Goal: Information Seeking & Learning: Learn about a topic

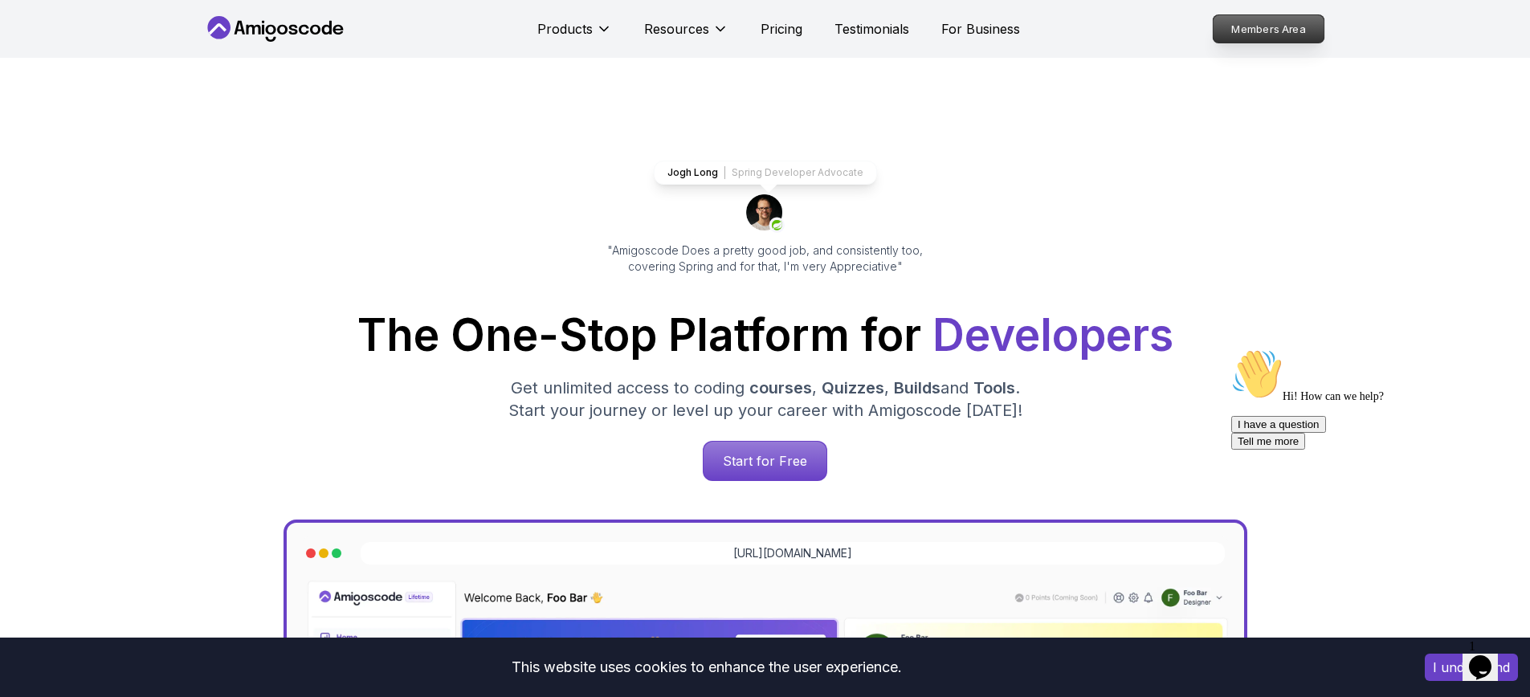
click at [1250, 31] on p "Members Area" at bounding box center [1268, 28] width 111 height 27
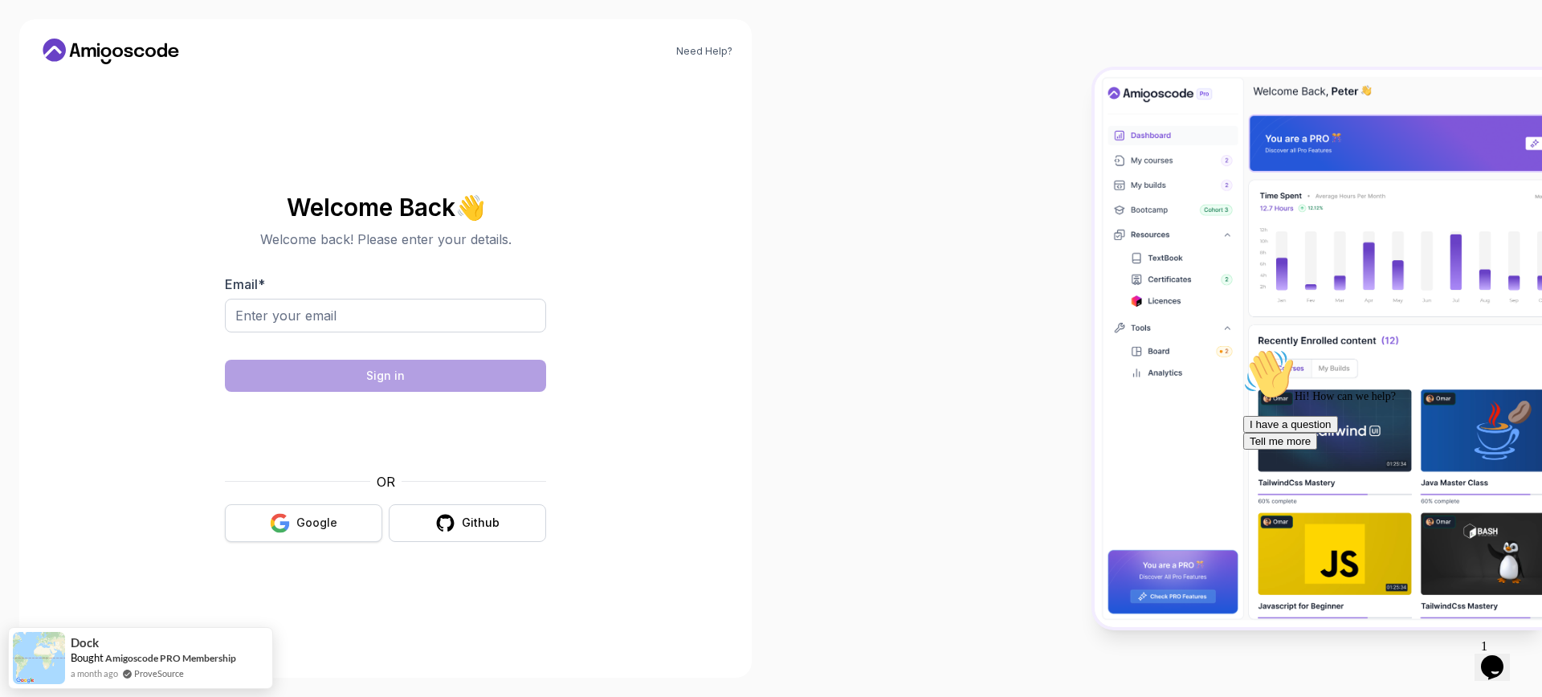
click at [313, 515] on div "Google" at bounding box center [316, 523] width 41 height 16
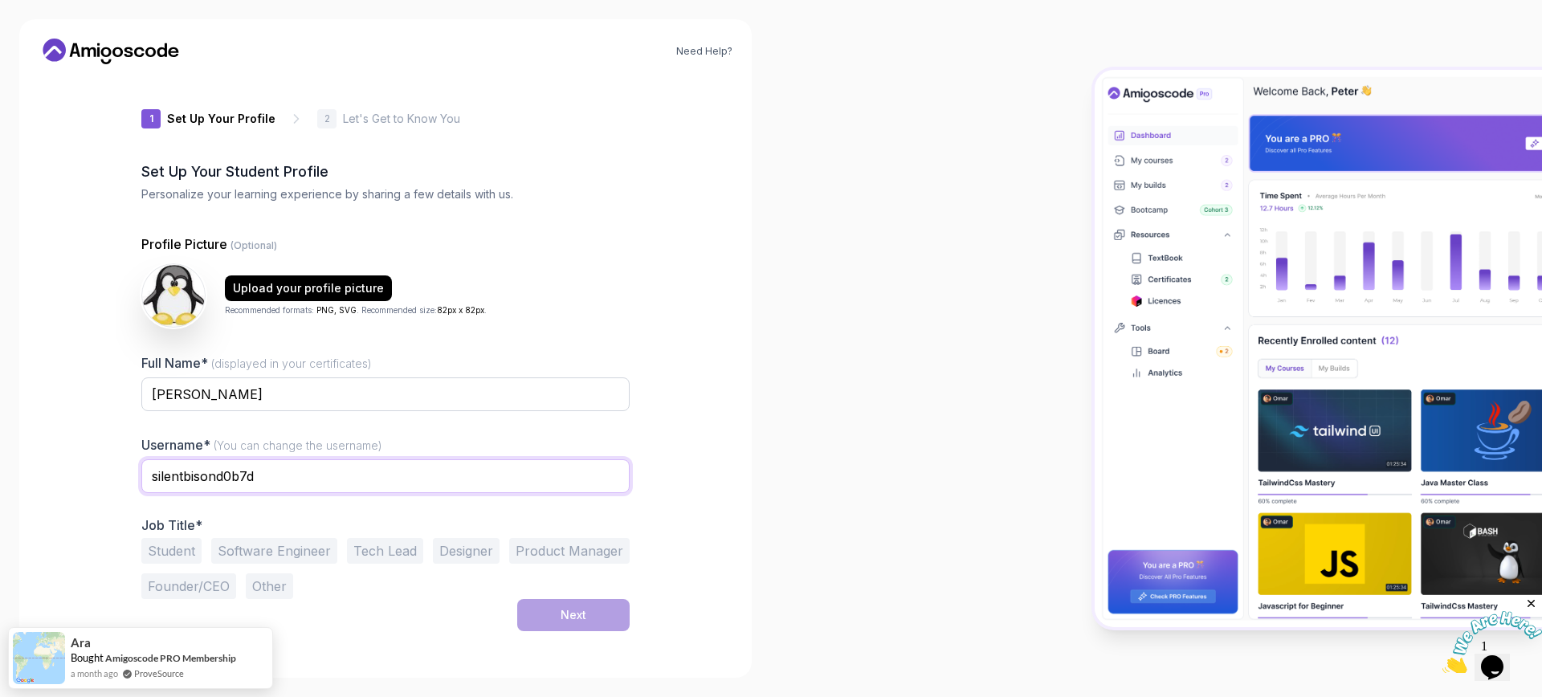
drag, startPoint x: 320, startPoint y: 483, endPoint x: 91, endPoint y: 476, distance: 229.0
click at [95, 475] on div "Need Help? 1 Set Up Your Profile 1 Set Up Your Profile 2 Let's Get to Know You …" at bounding box center [385, 348] width 732 height 659
type input "romach007"
click at [270, 545] on button "Software Engineer" at bounding box center [274, 551] width 126 height 26
click at [602, 610] on button "Next" at bounding box center [573, 615] width 112 height 32
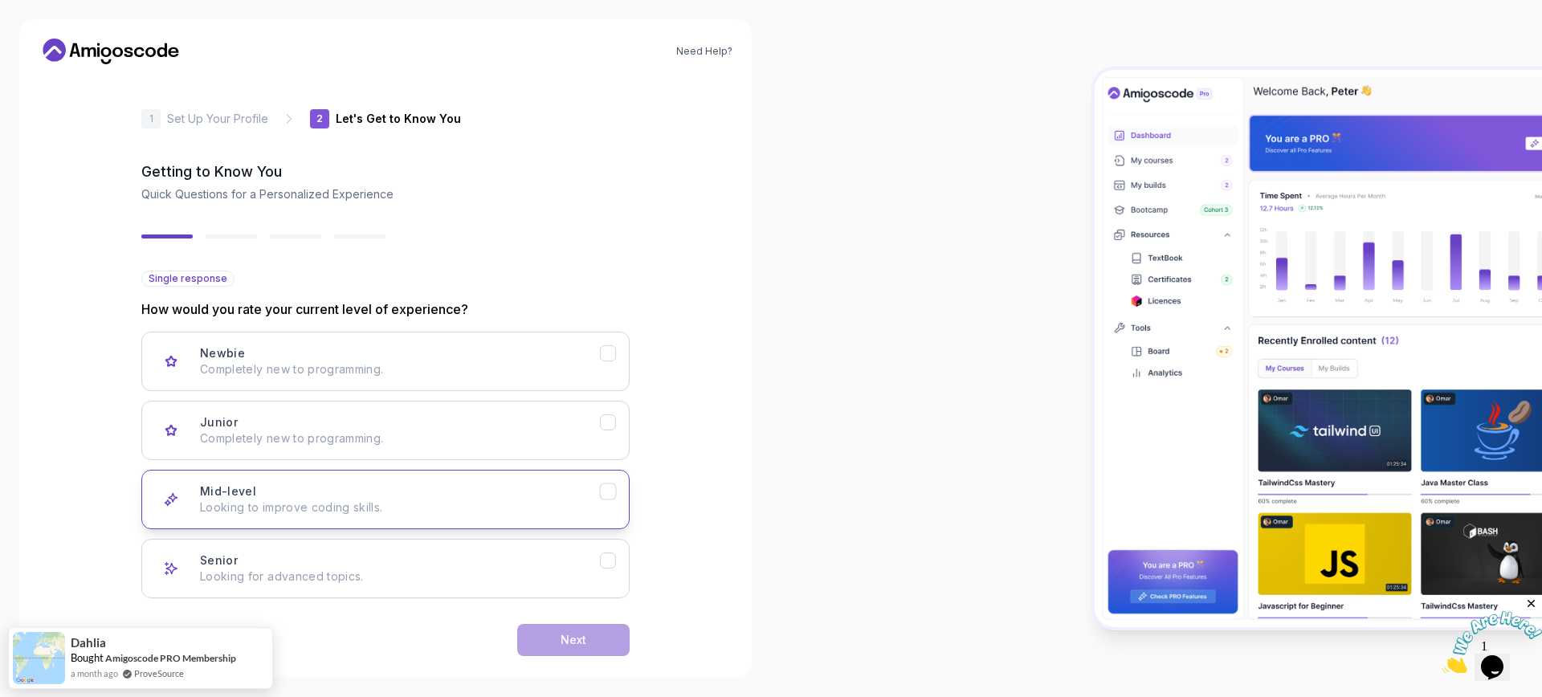
click at [309, 492] on div "Mid-level Looking to improve coding skills." at bounding box center [400, 499] width 400 height 32
click at [549, 630] on button "Next" at bounding box center [573, 640] width 112 height 32
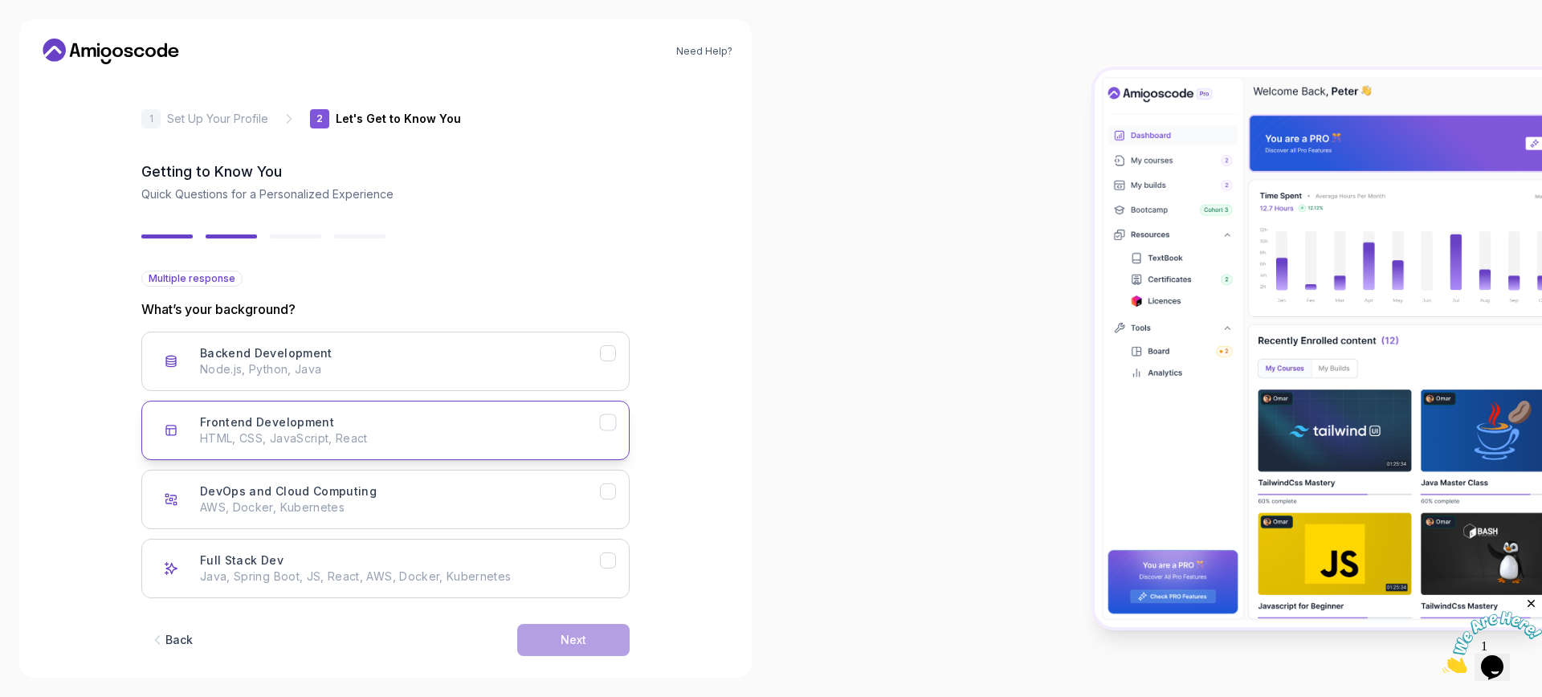
click at [357, 439] on p "HTML, CSS, JavaScript, React" at bounding box center [400, 438] width 400 height 16
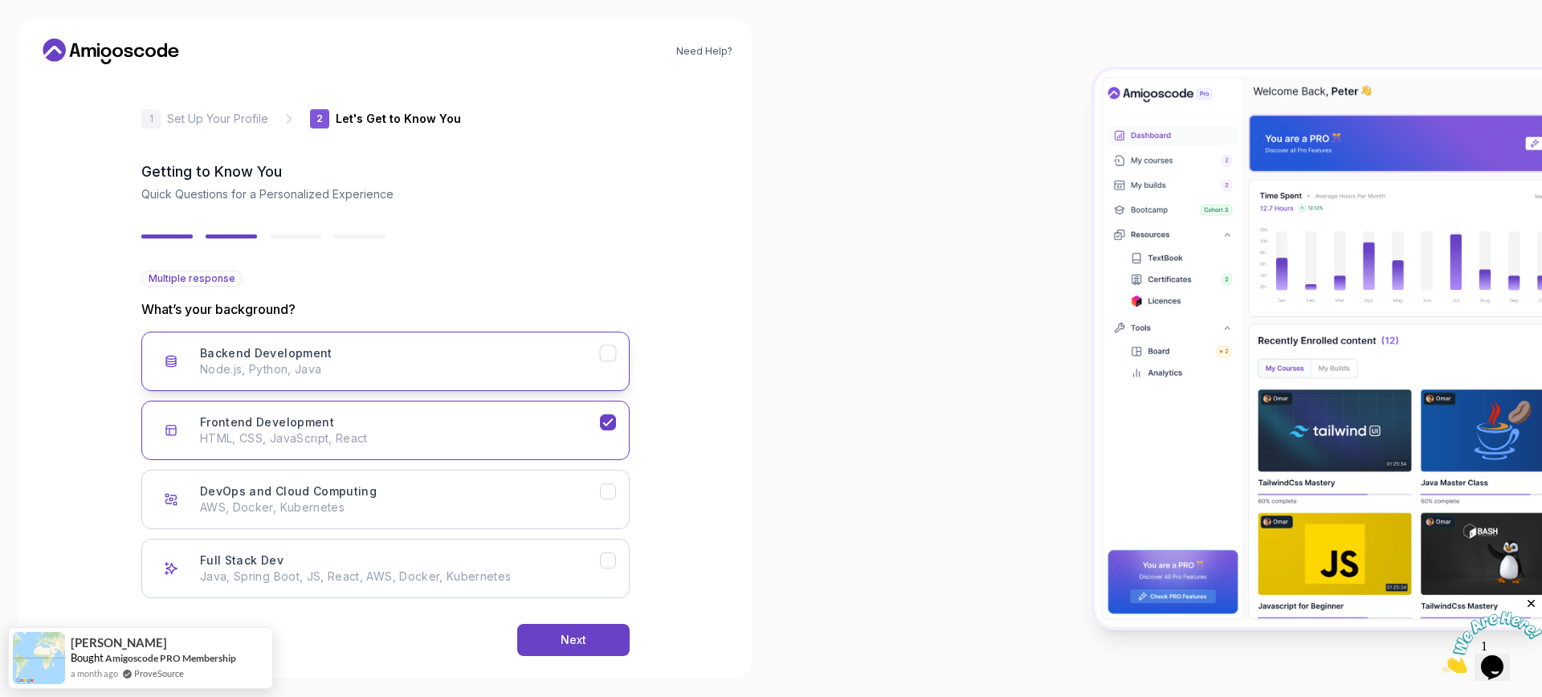
click at [376, 369] on p "Node.js, Python, Java" at bounding box center [400, 369] width 400 height 16
click at [386, 500] on p "AWS, Docker, Kubernetes" at bounding box center [400, 508] width 400 height 16
click at [381, 570] on p "Java, Spring Boot, JS, React, AWS, Docker, Kubernetes" at bounding box center [400, 577] width 400 height 16
click at [547, 637] on button "Next" at bounding box center [573, 640] width 112 height 32
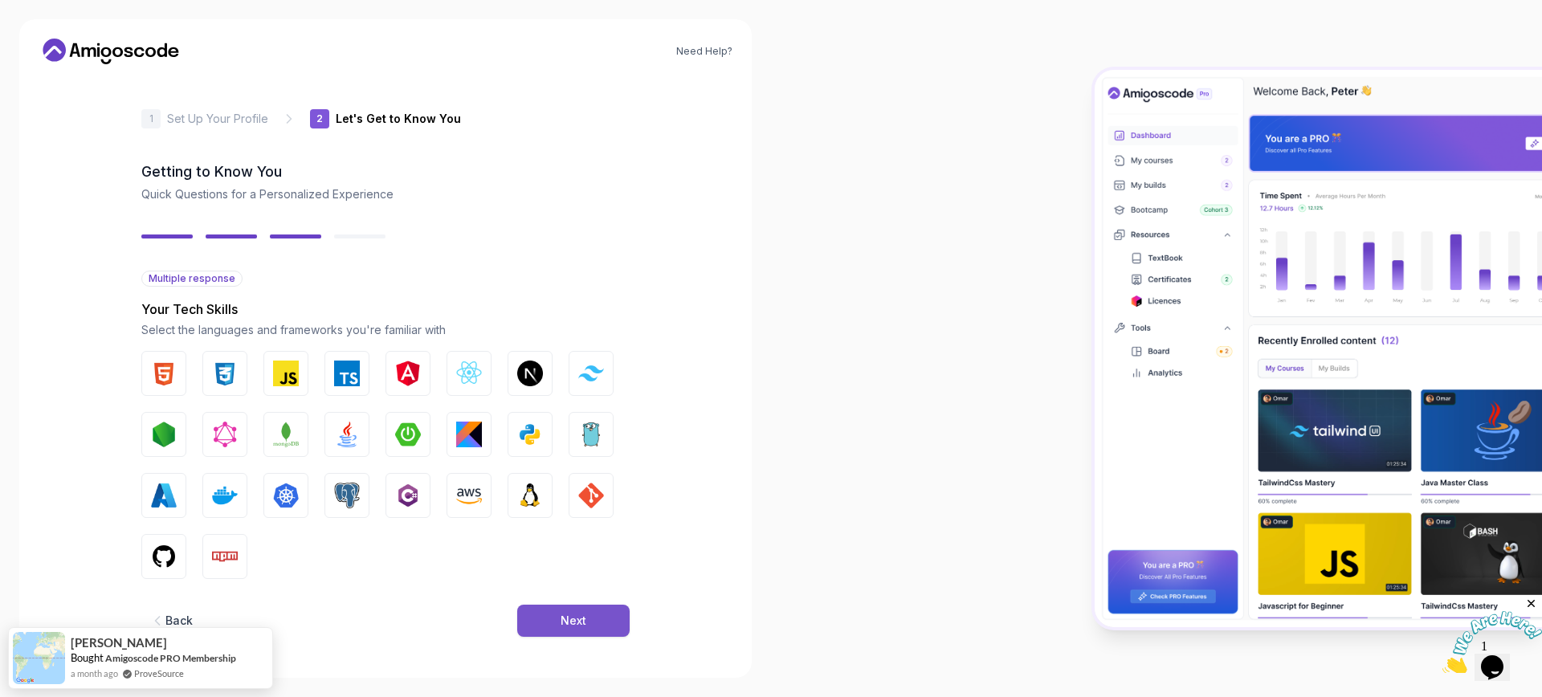
click at [553, 616] on button "Next" at bounding box center [573, 621] width 112 height 32
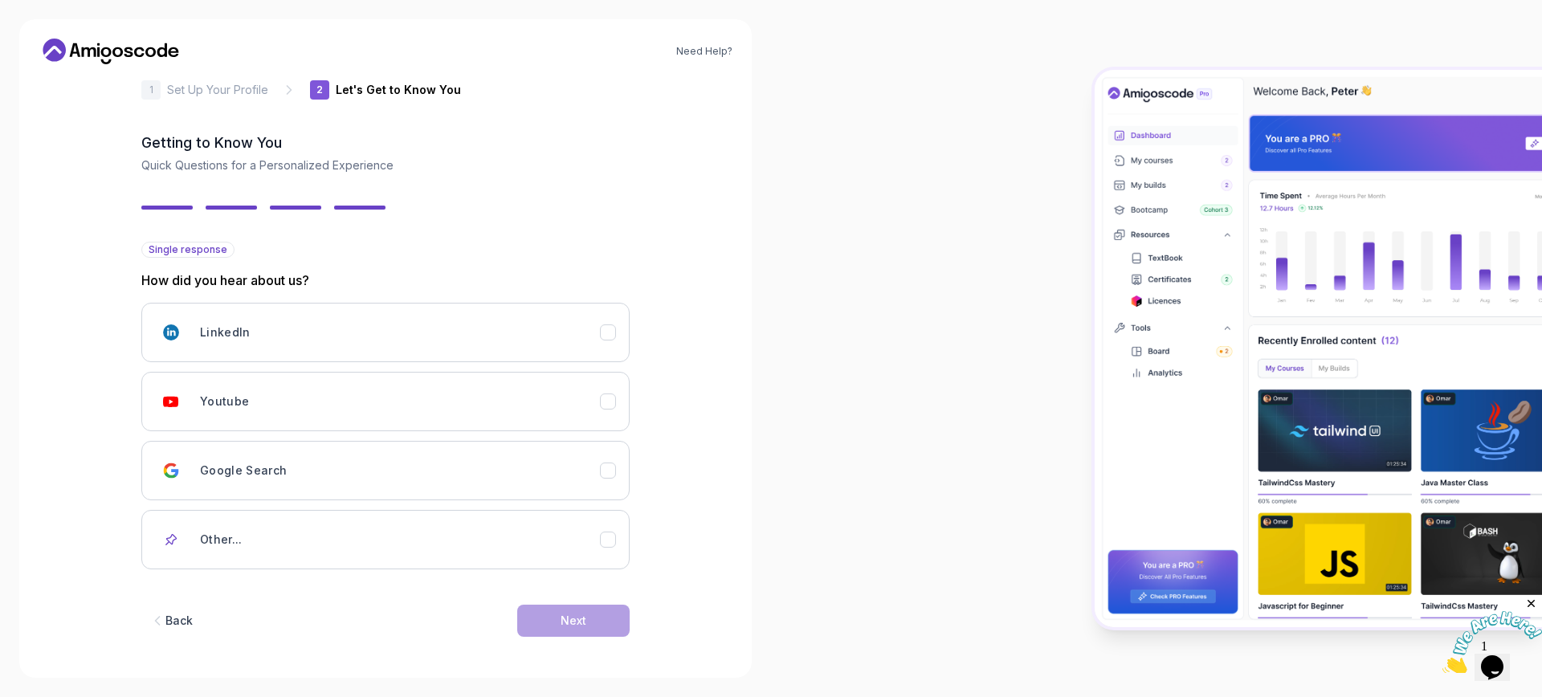
scroll to position [33, 0]
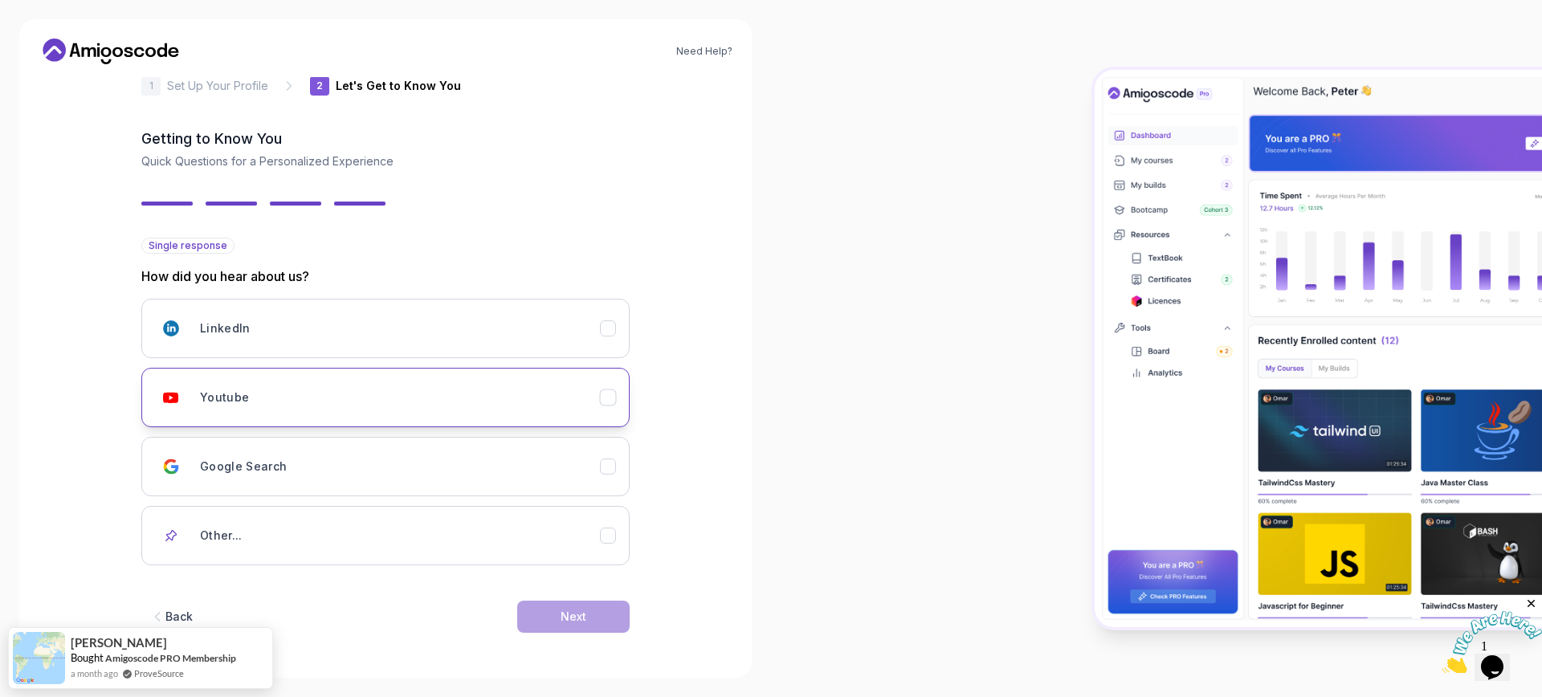
click at [356, 405] on div "Youtube" at bounding box center [400, 397] width 400 height 32
click at [585, 617] on div "Next" at bounding box center [574, 617] width 26 height 16
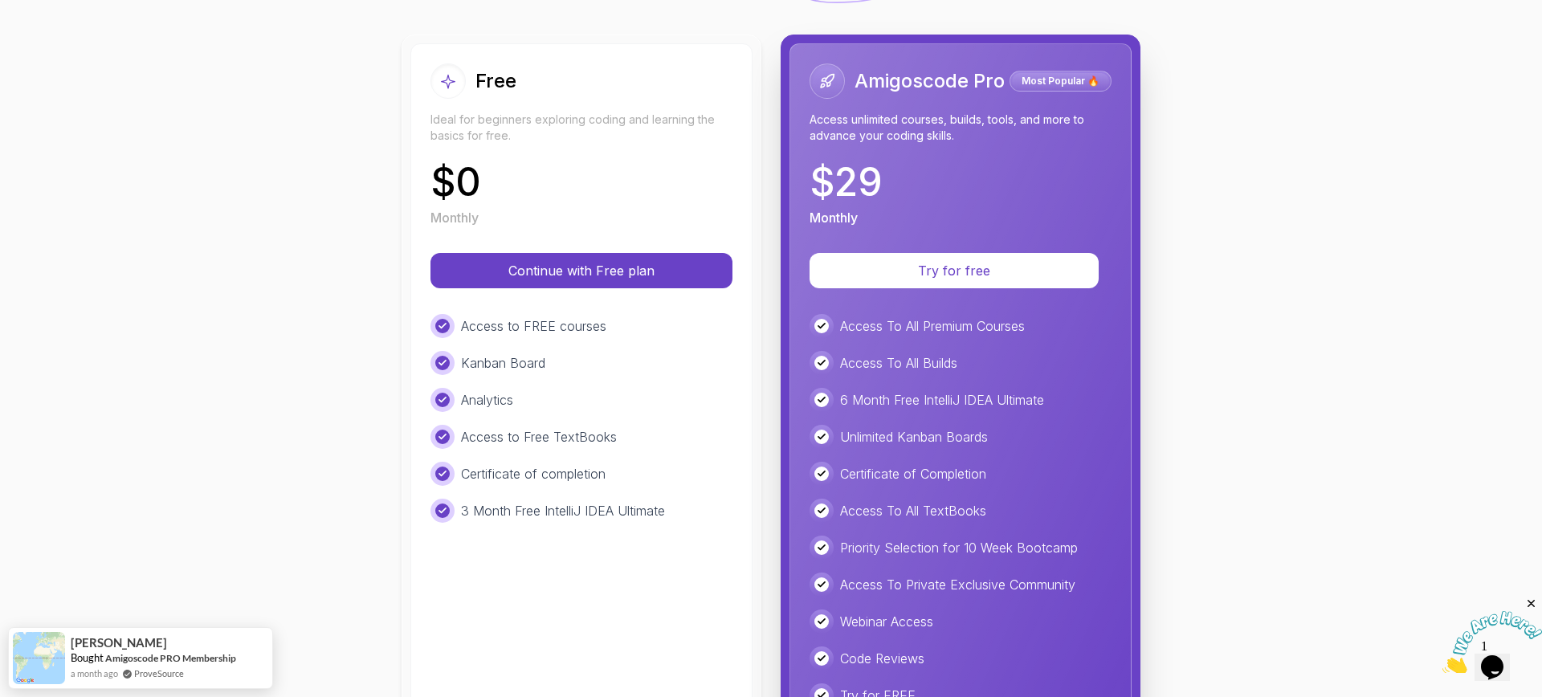
scroll to position [0, 0]
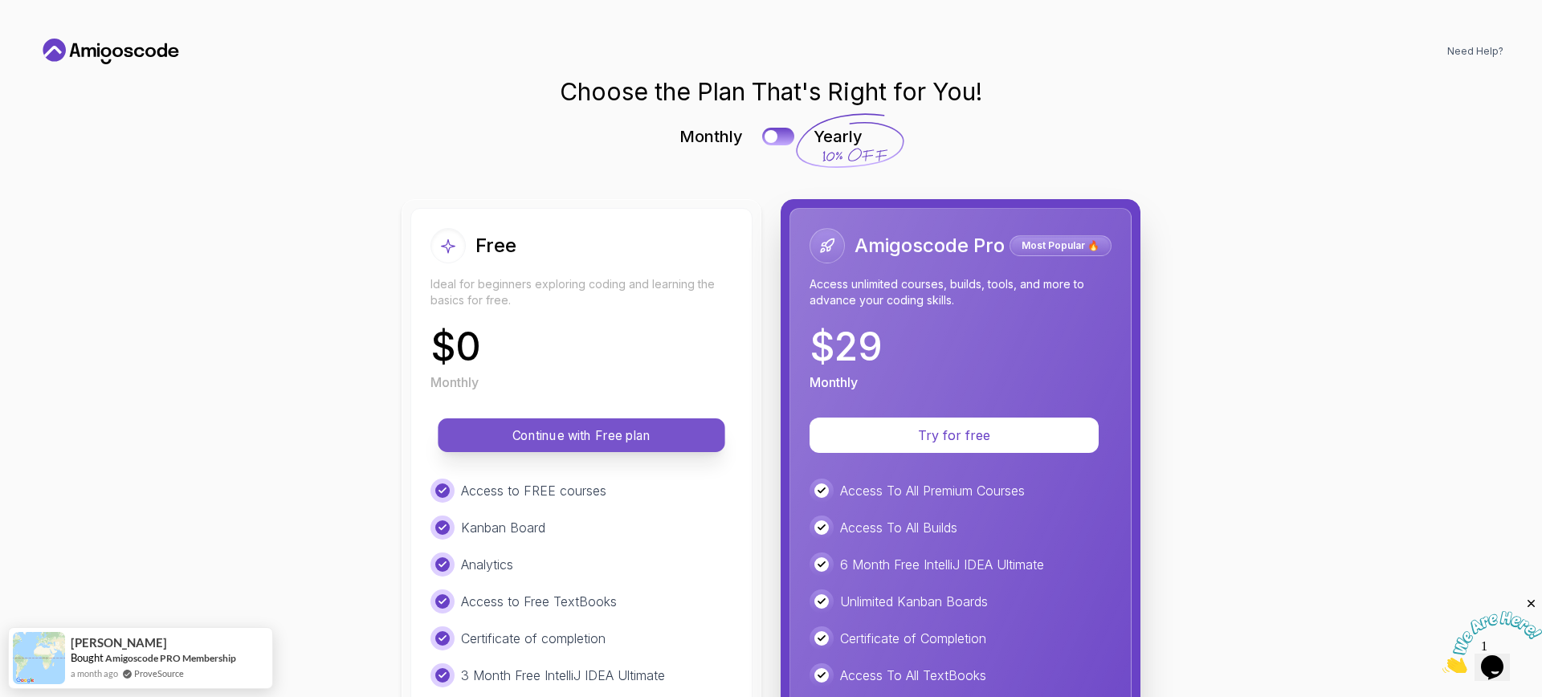
click at [553, 440] on p "Continue with Free plan" at bounding box center [581, 435] width 251 height 18
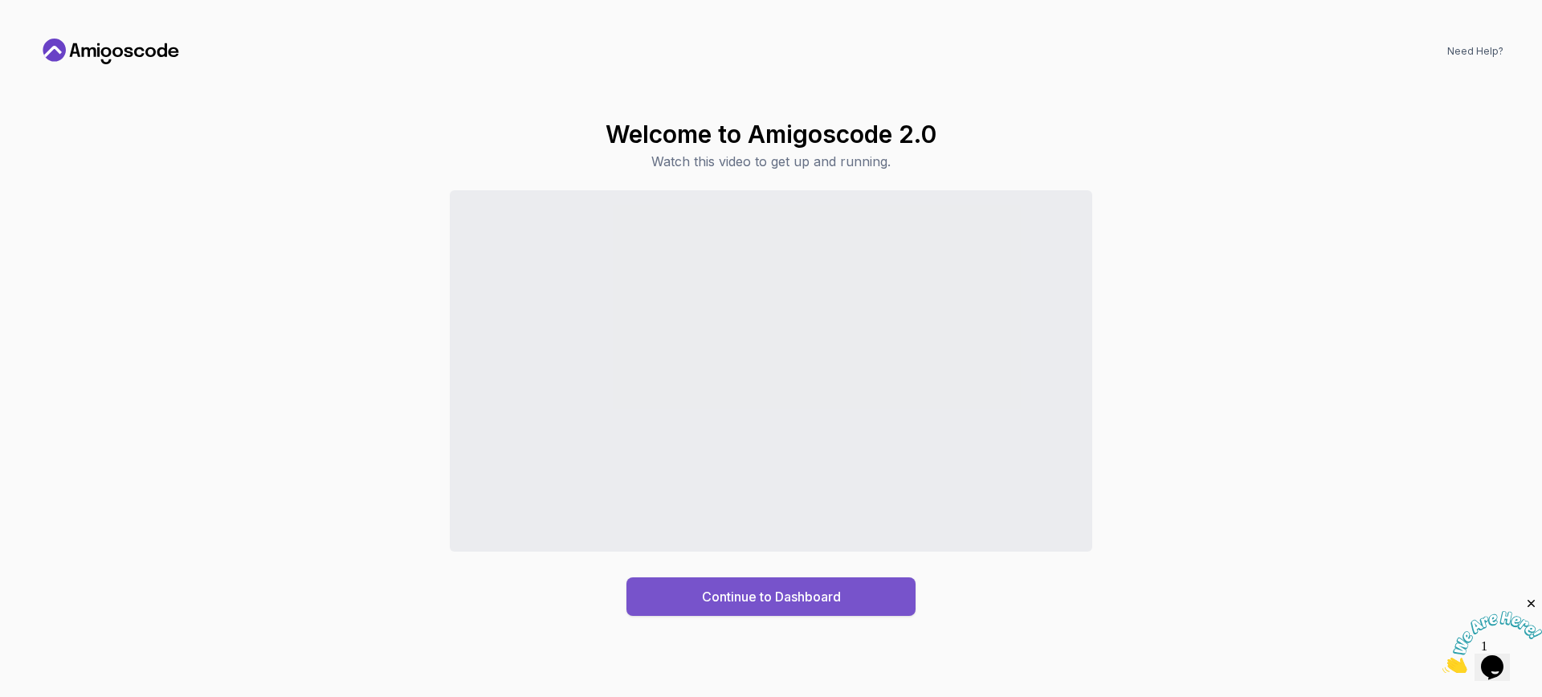
click at [723, 590] on div "Continue to Dashboard" at bounding box center [771, 596] width 139 height 19
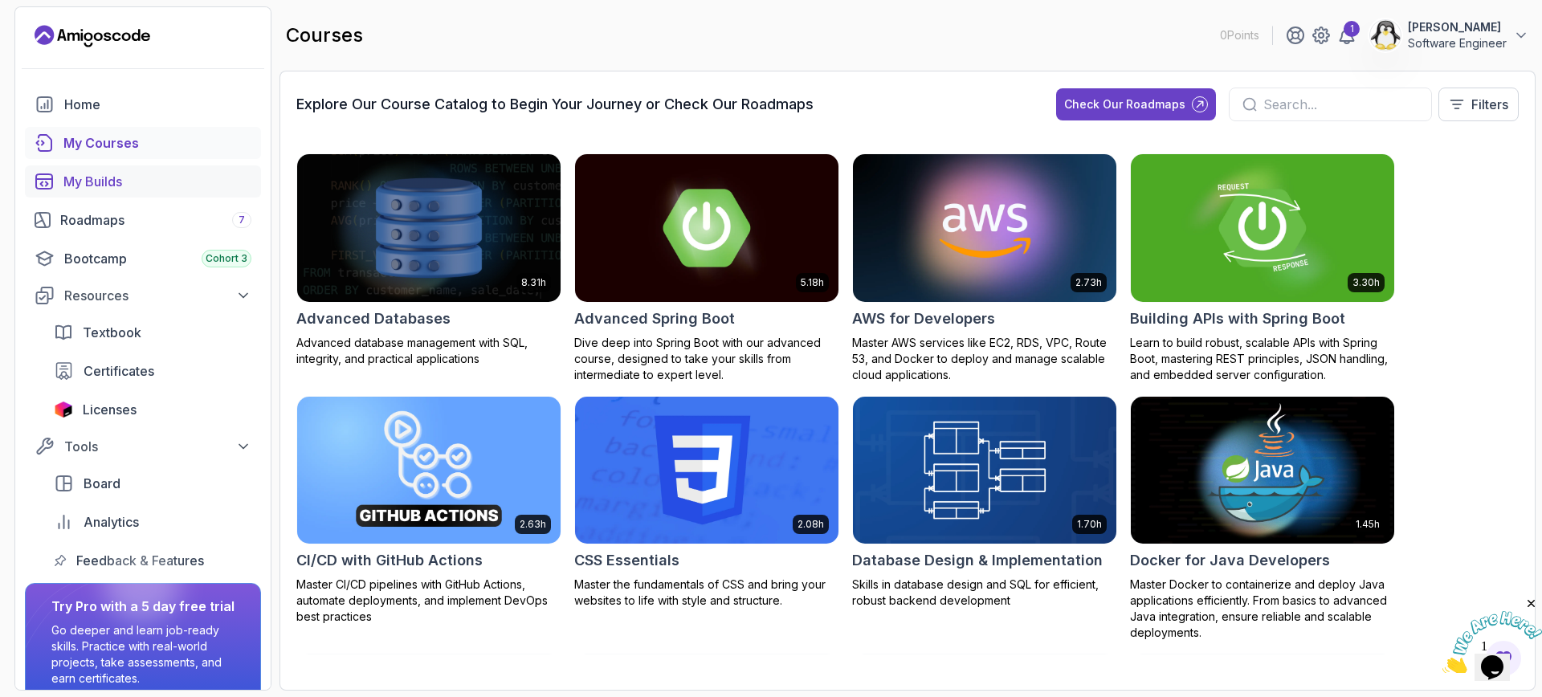
click at [112, 184] on div "My Builds" at bounding box center [157, 181] width 188 height 19
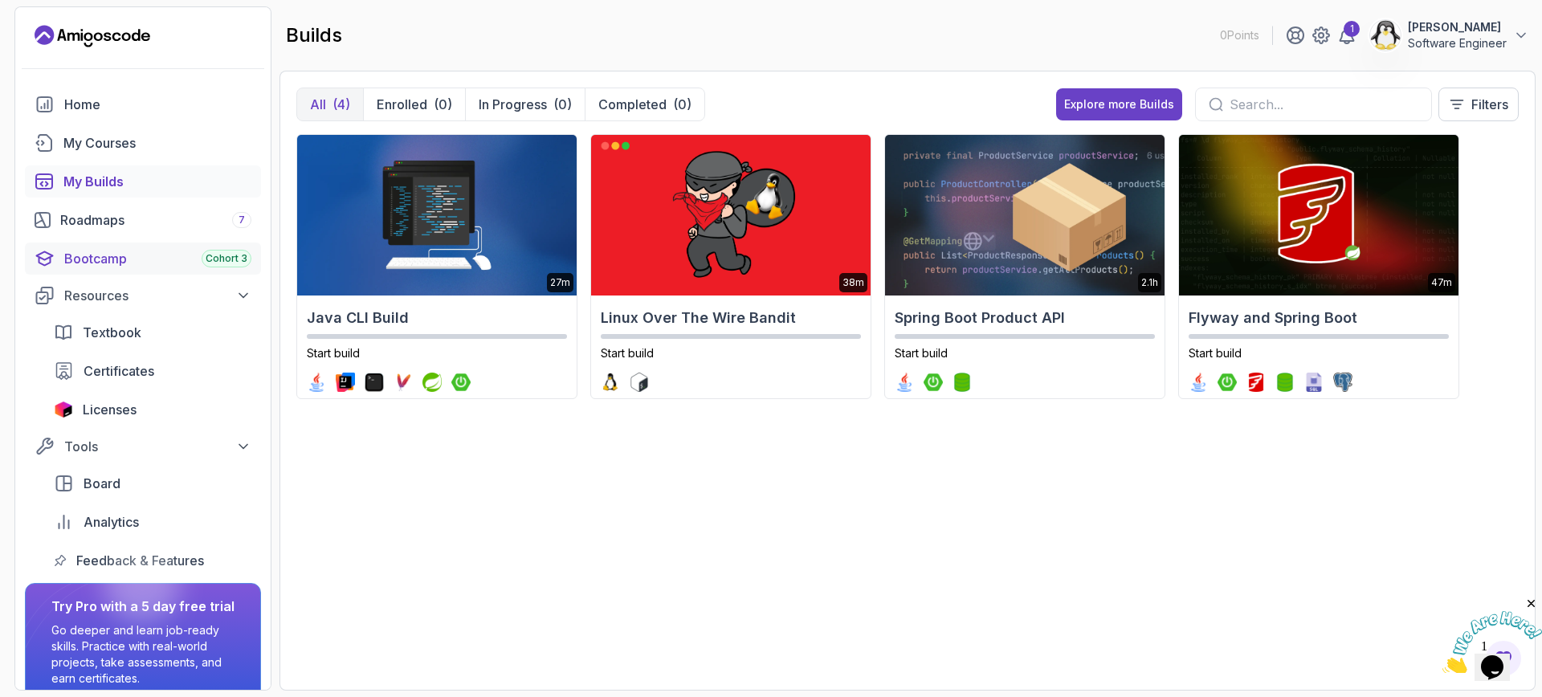
click at [84, 258] on div "Bootcamp Cohort 3" at bounding box center [157, 258] width 187 height 19
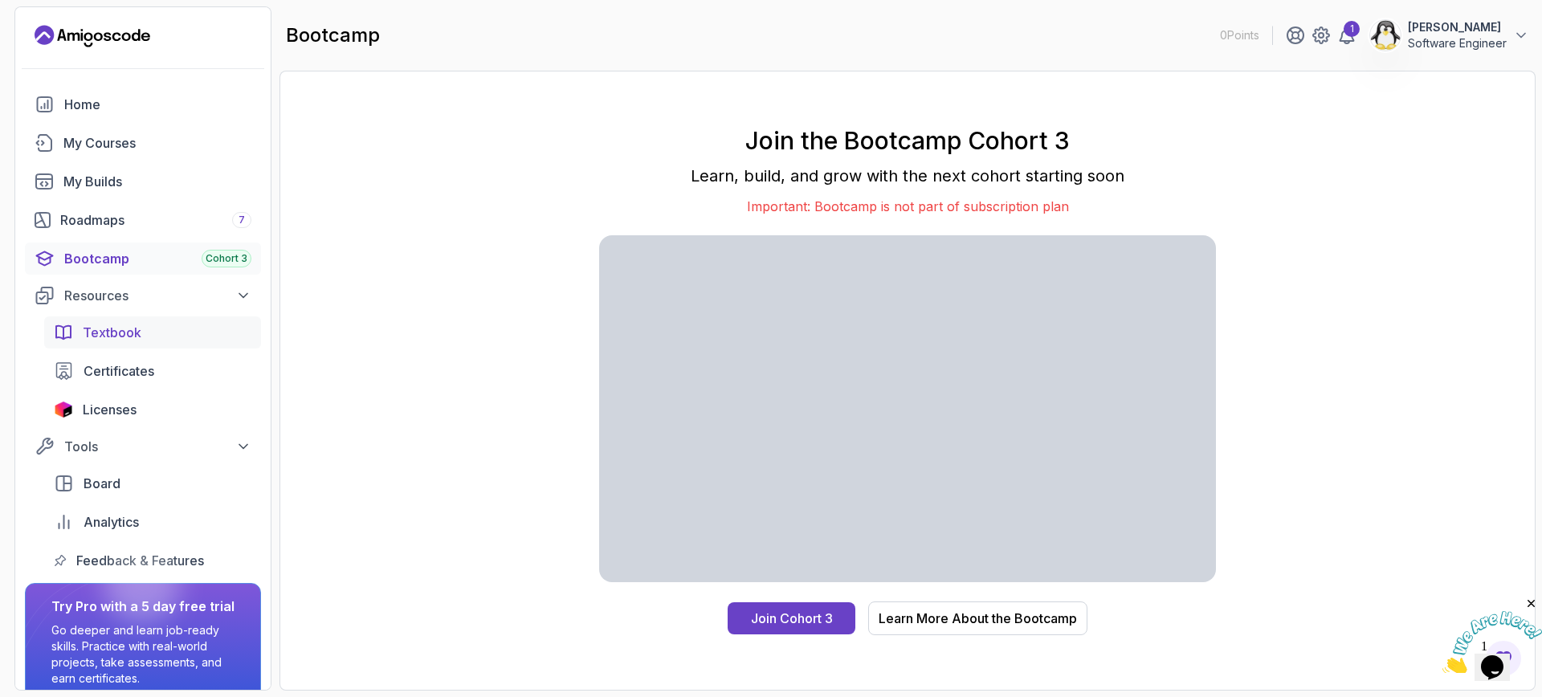
click at [116, 341] on span "Textbook" at bounding box center [112, 332] width 59 height 19
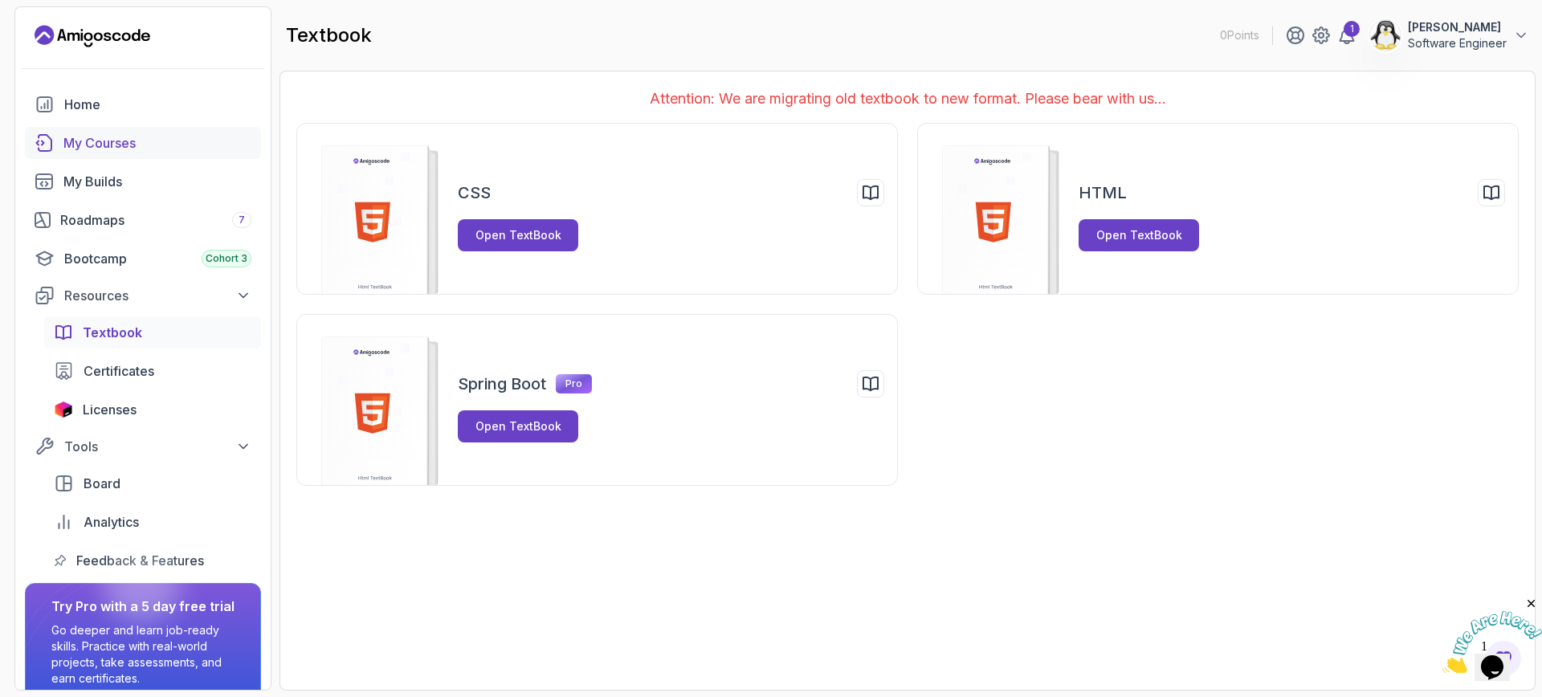
click at [103, 139] on div "My Courses" at bounding box center [157, 142] width 188 height 19
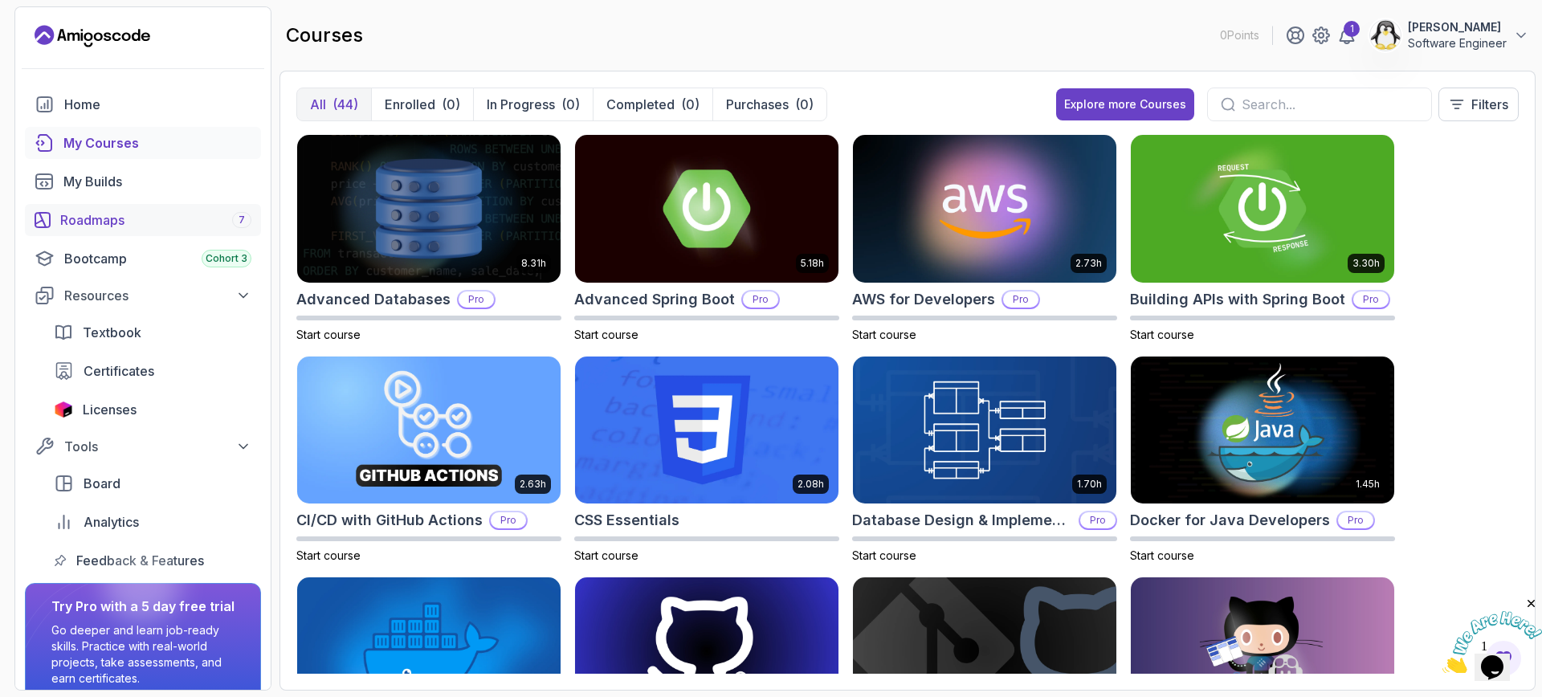
click at [101, 218] on div "Roadmaps 7" at bounding box center [155, 219] width 191 height 19
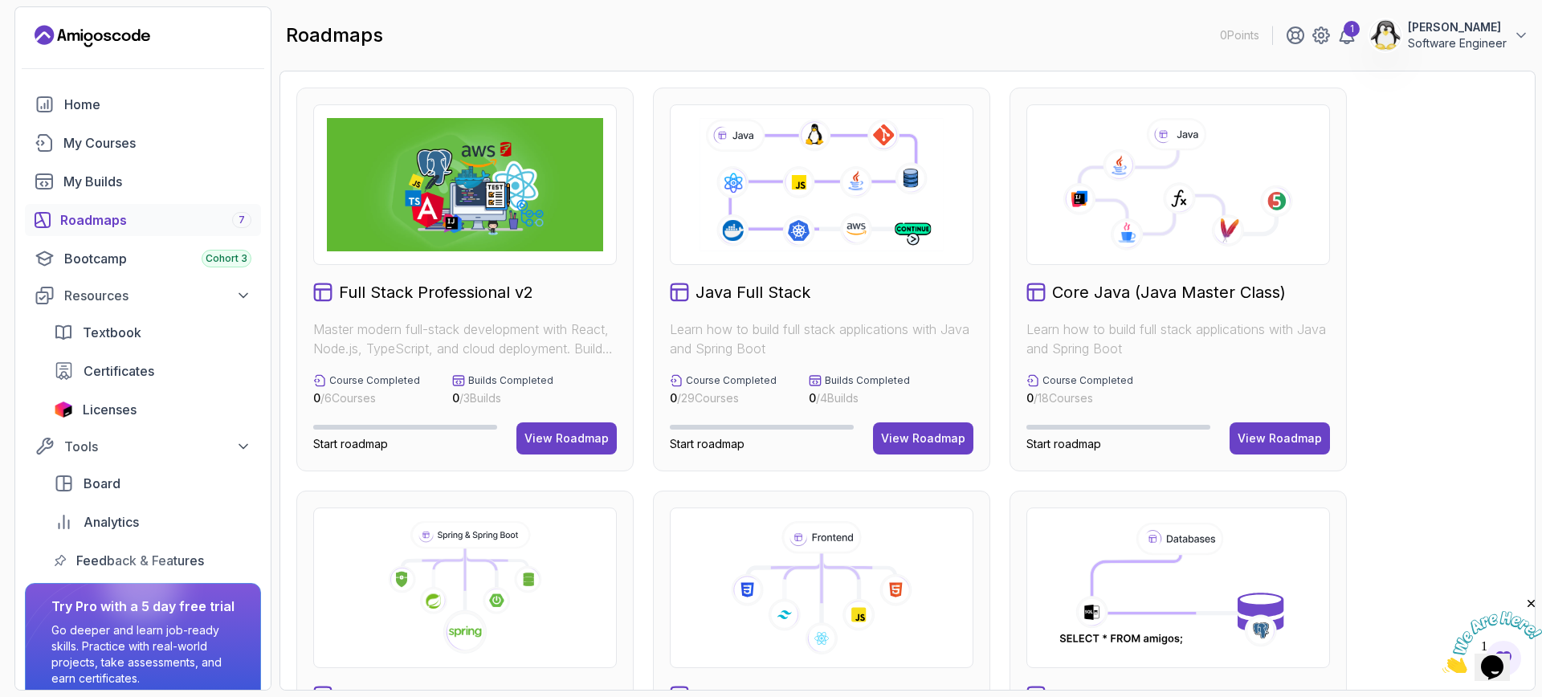
click at [412, 288] on h2 "Full Stack Professional v2" at bounding box center [436, 292] width 194 height 22
click at [413, 301] on h2 "Full Stack Professional v2" at bounding box center [436, 292] width 194 height 22
click at [433, 230] on img at bounding box center [465, 184] width 276 height 133
click at [554, 430] on div "View Roadmap" at bounding box center [566, 438] width 84 height 16
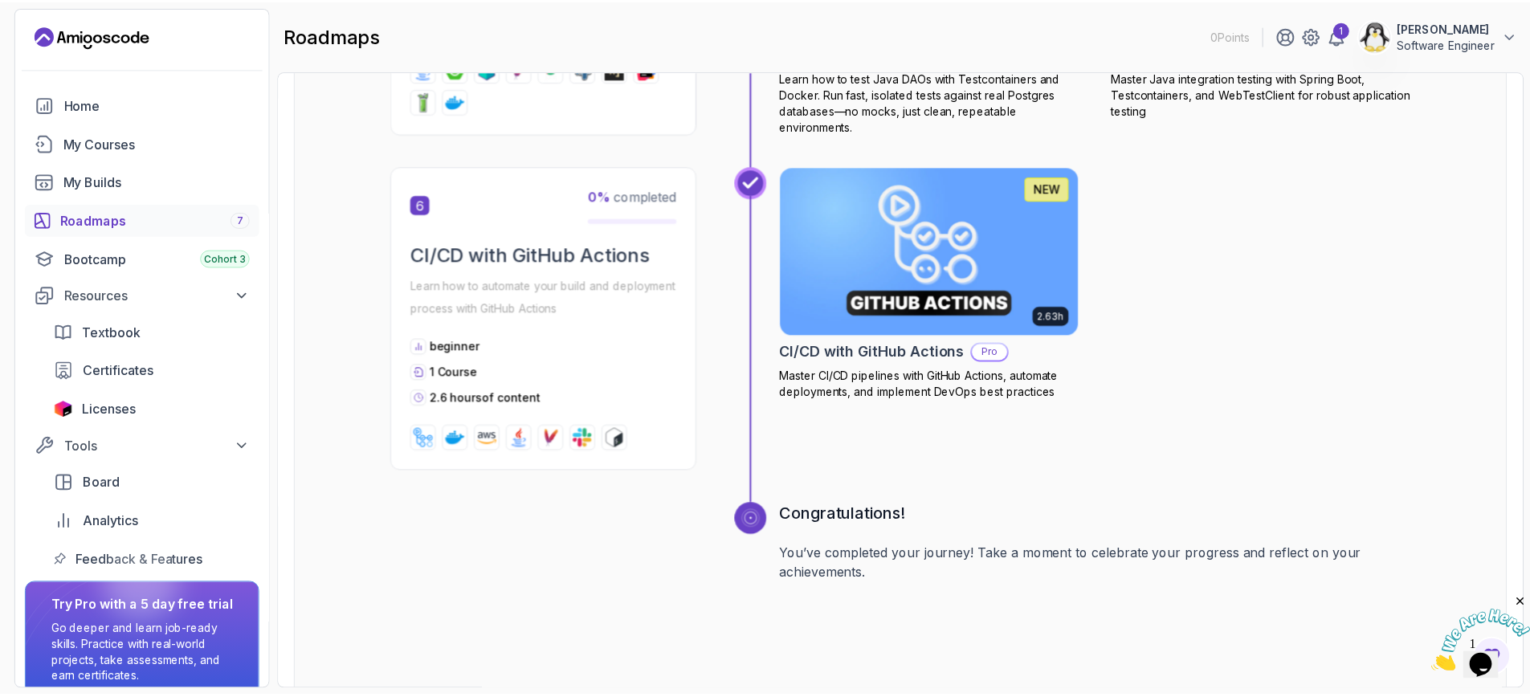
scroll to position [2568, 0]
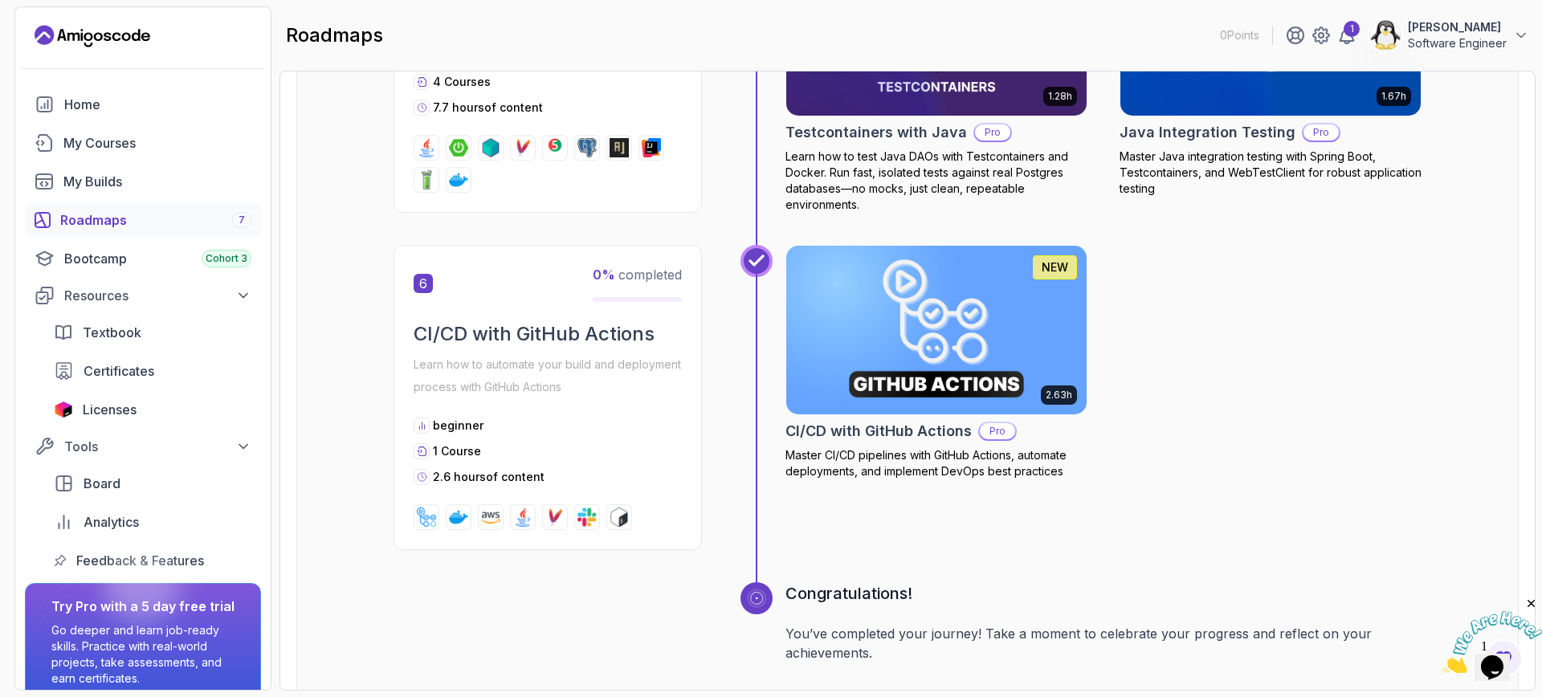
click at [863, 345] on img at bounding box center [937, 330] width 316 height 177
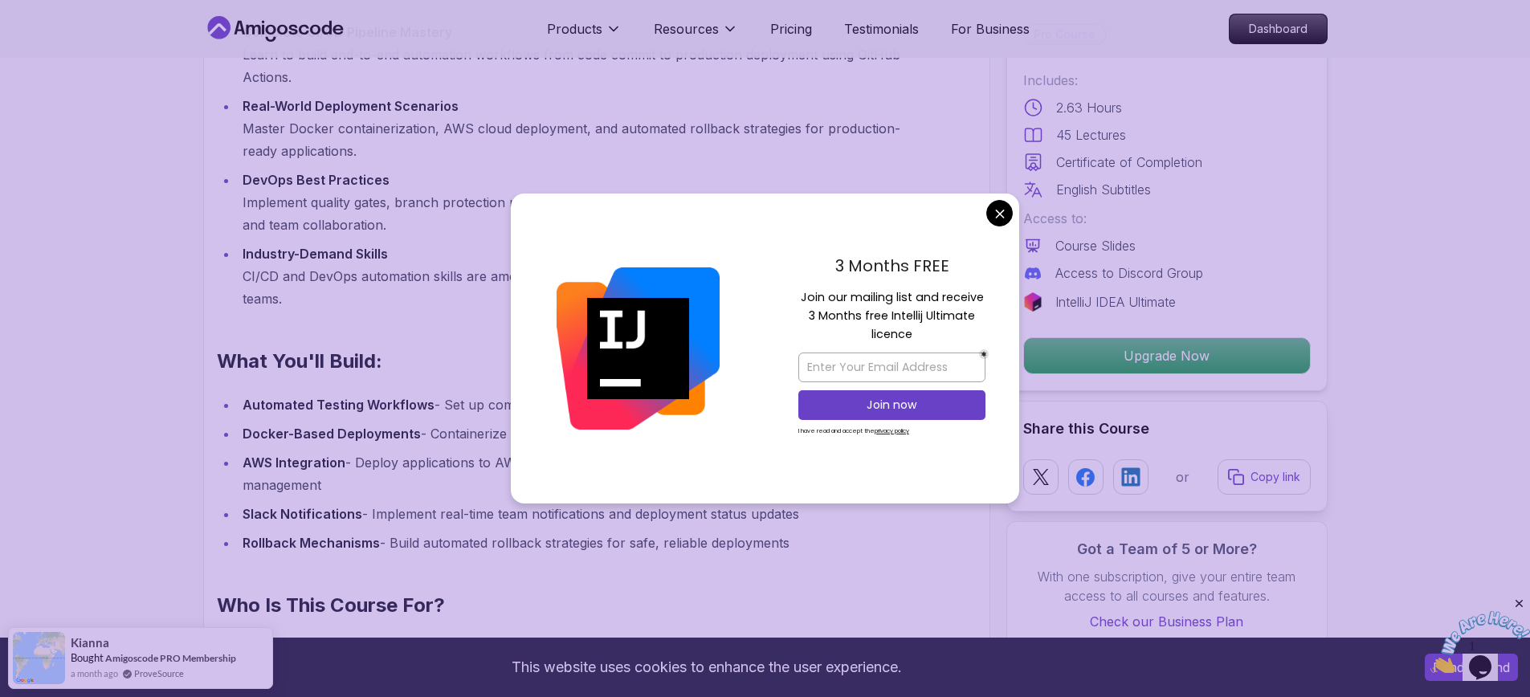
scroll to position [1495, 0]
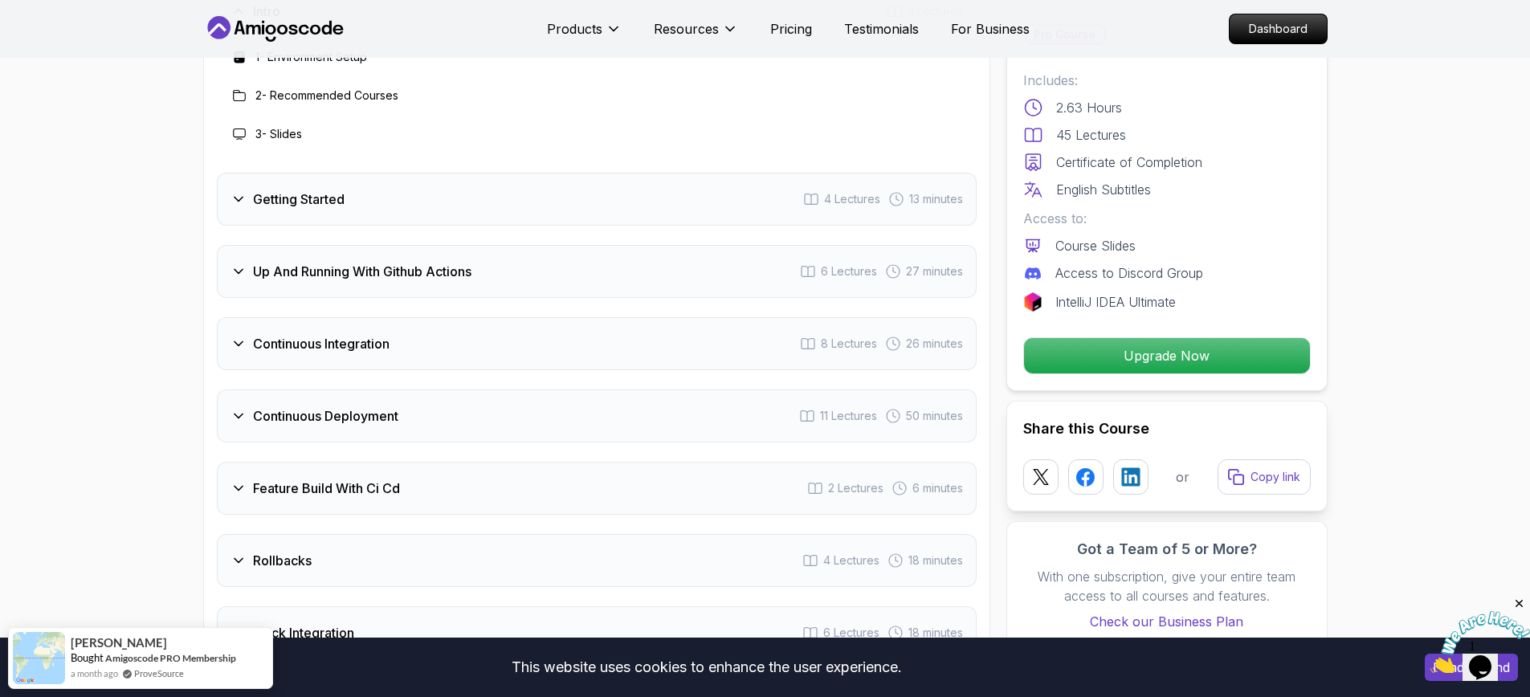
scroll to position [2809, 0]
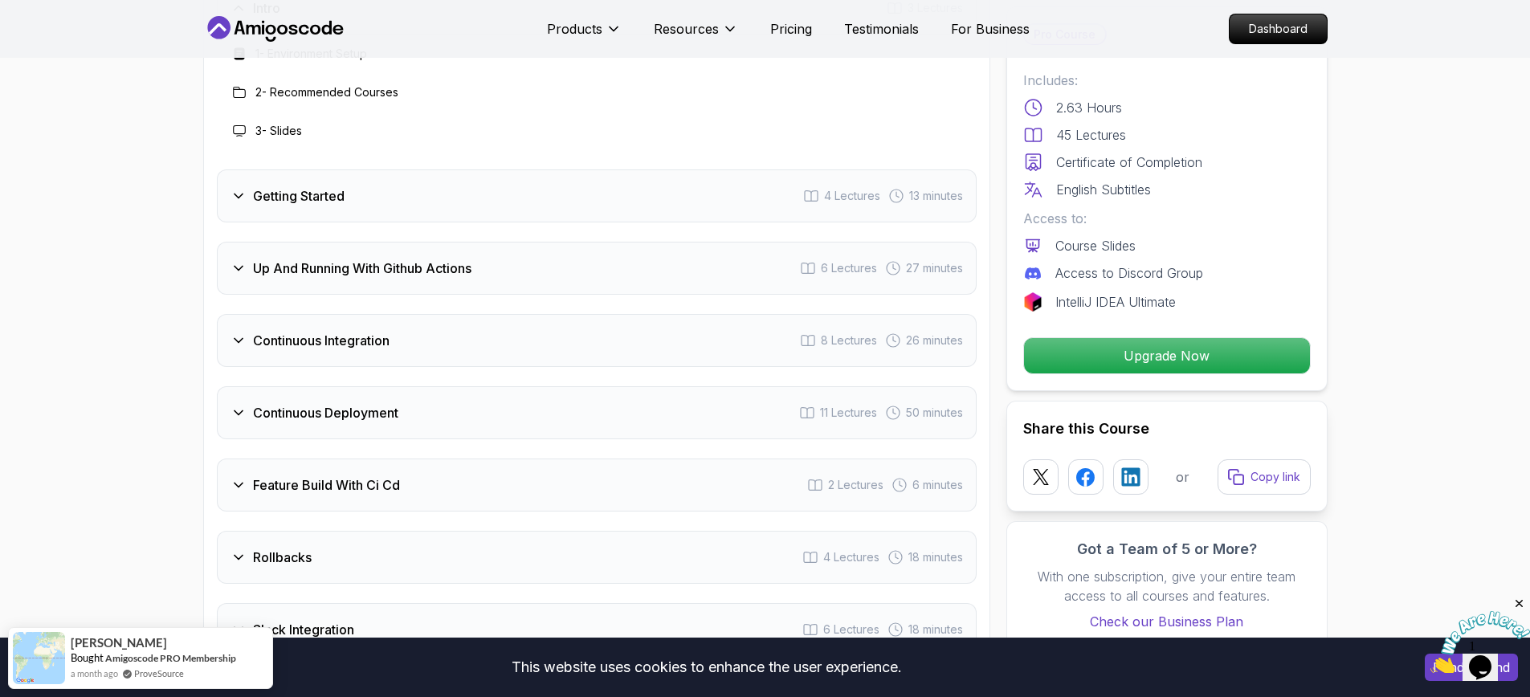
click at [552, 418] on div "Continuous Deployment 11 Lectures 50 minutes" at bounding box center [597, 412] width 760 height 53
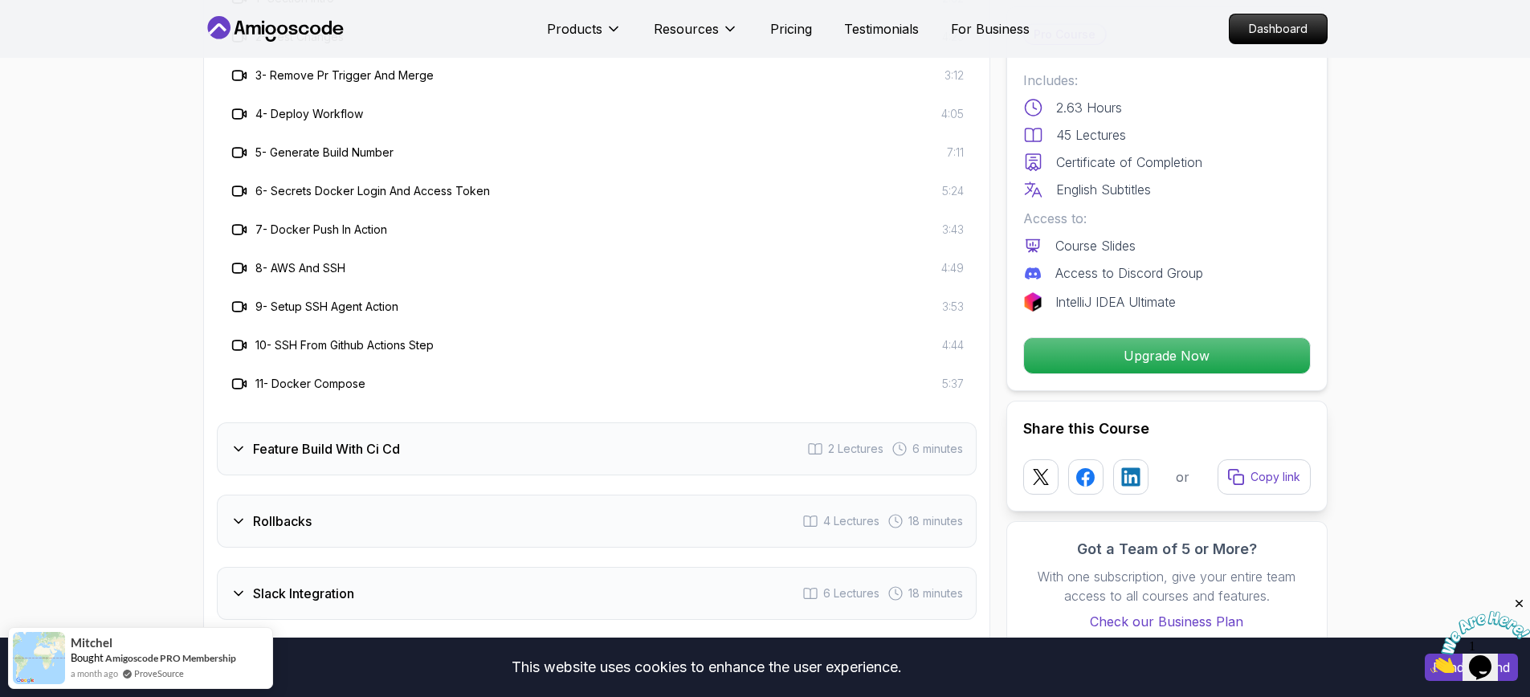
scroll to position [3184, 0]
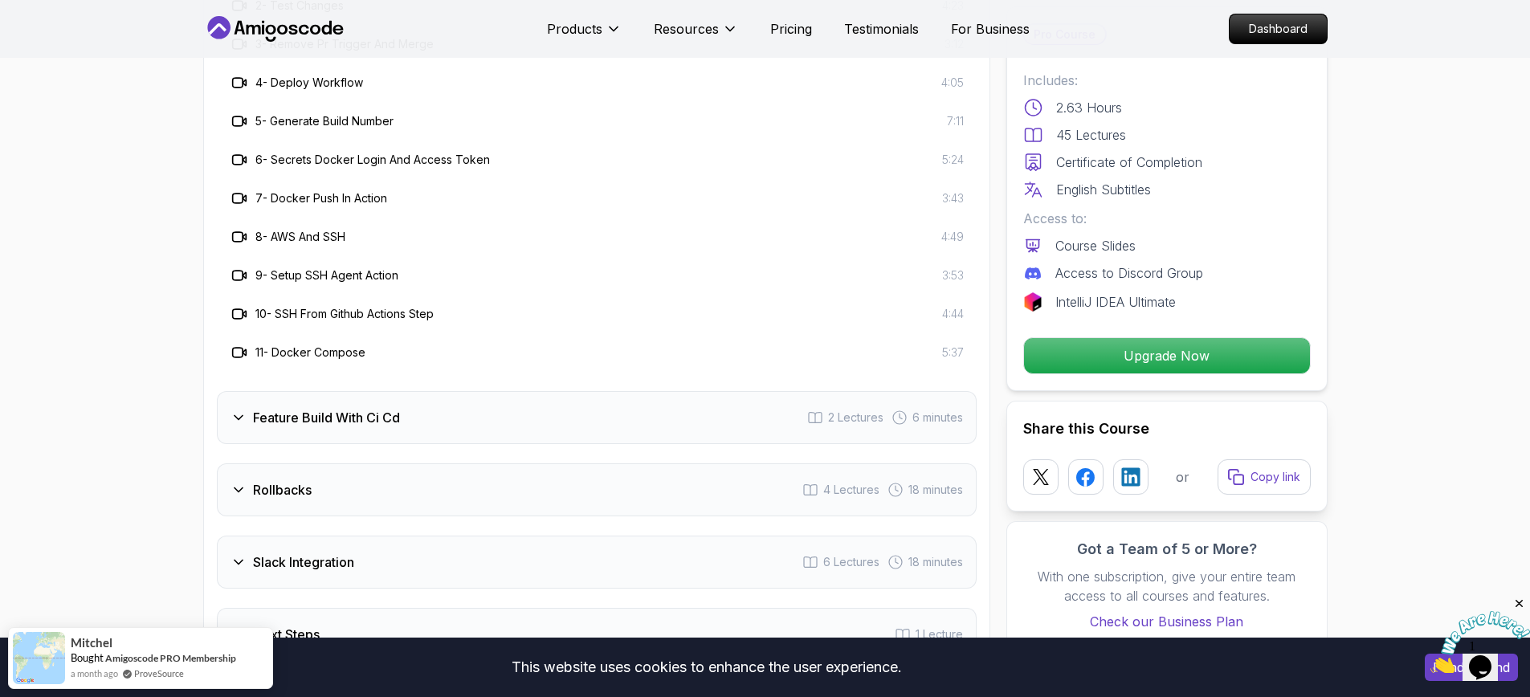
click at [480, 431] on div "Feature Build With Ci Cd 2 Lectures 6 minutes" at bounding box center [597, 417] width 760 height 53
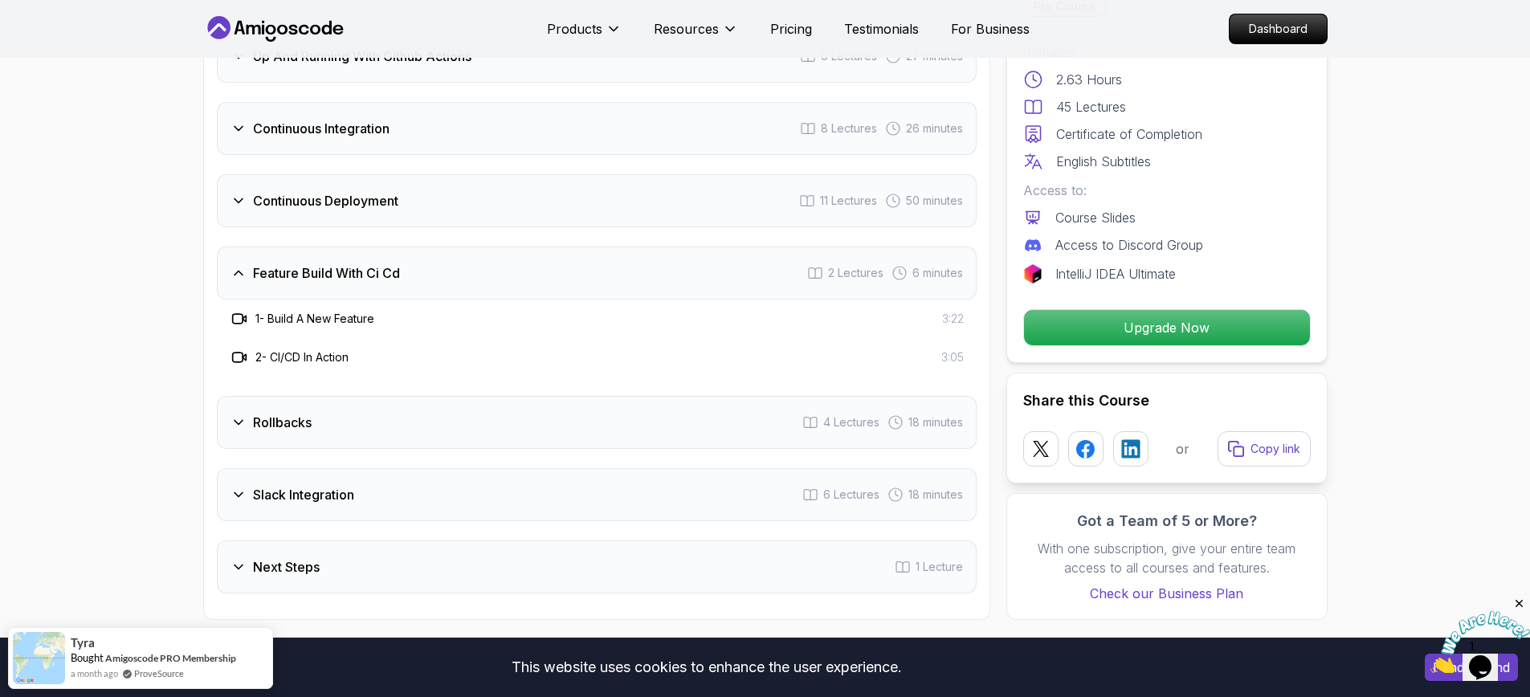
scroll to position [2964, 0]
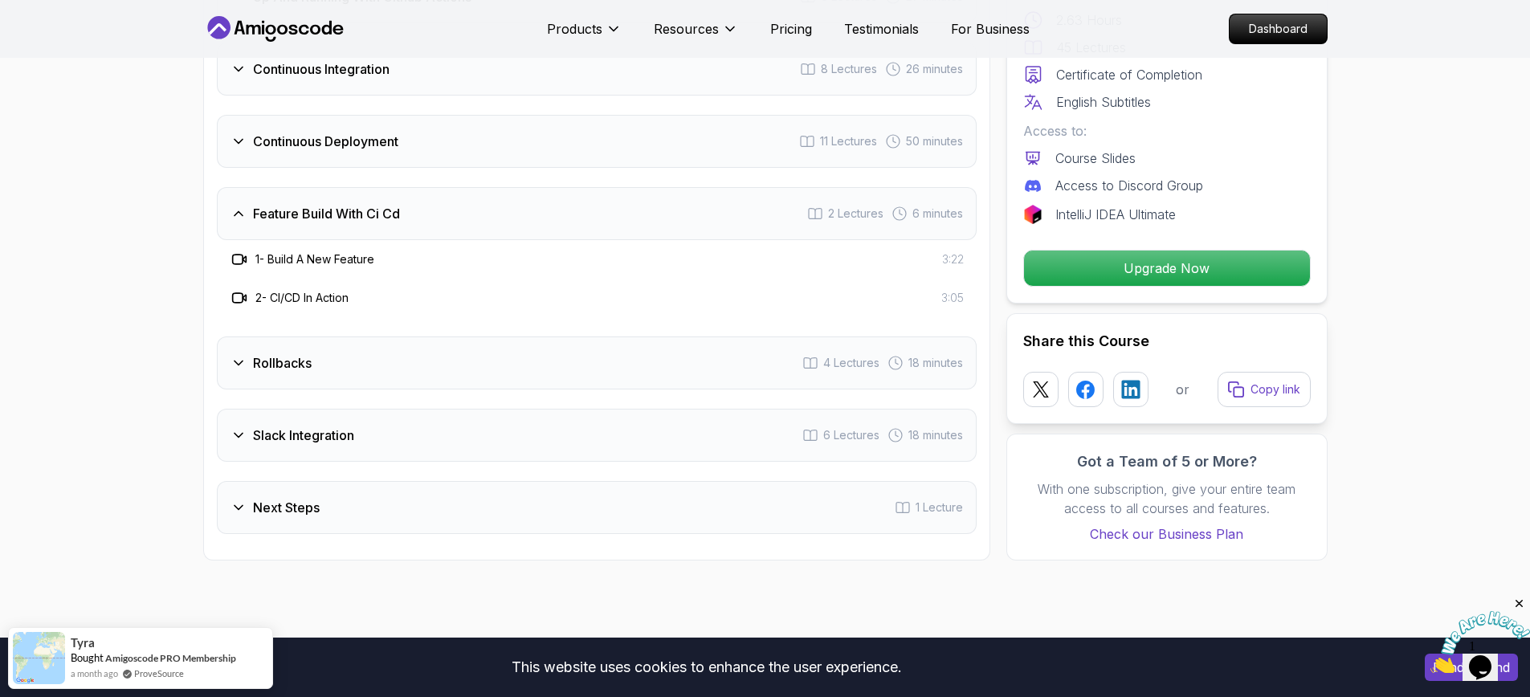
click at [467, 450] on div "Slack Integration 6 Lectures 18 minutes" at bounding box center [597, 435] width 760 height 53
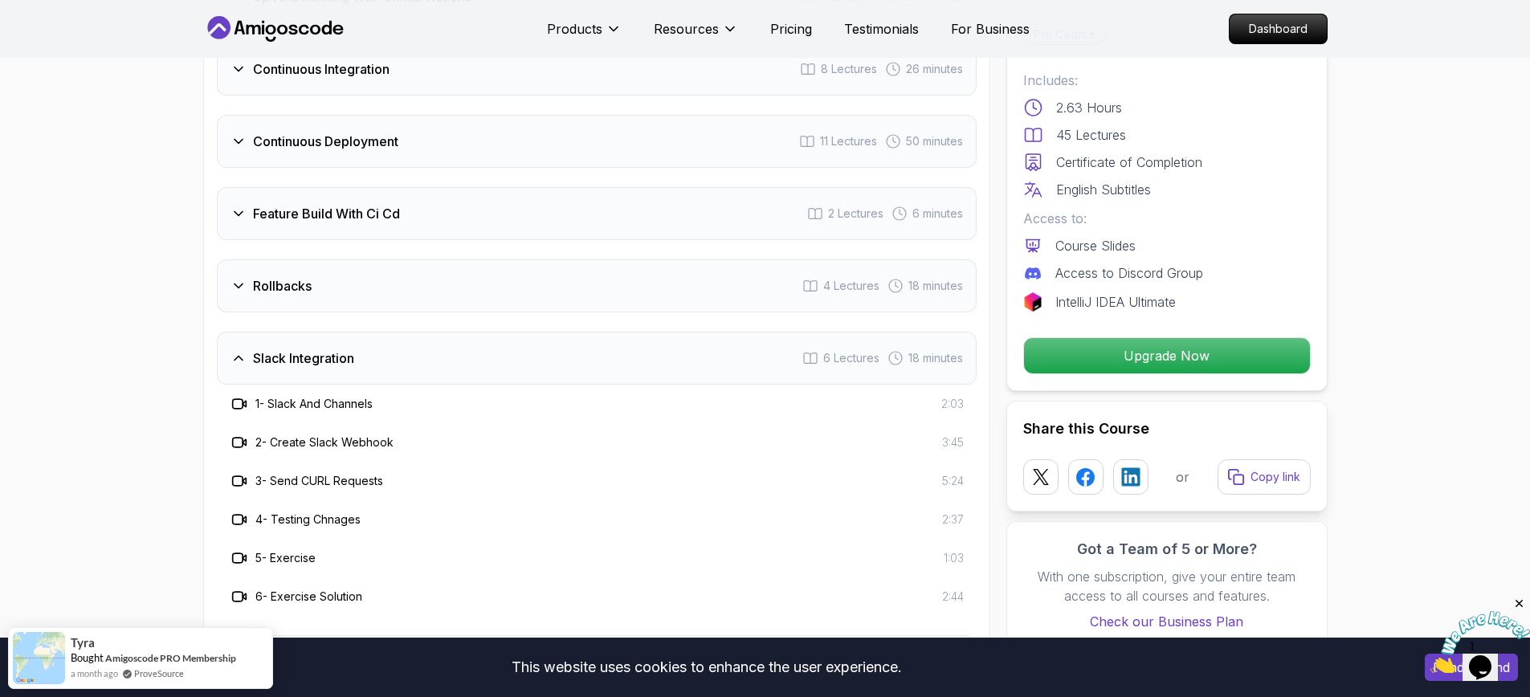
click at [439, 301] on div "Rollbacks 4 Lectures 18 minutes" at bounding box center [597, 285] width 760 height 53
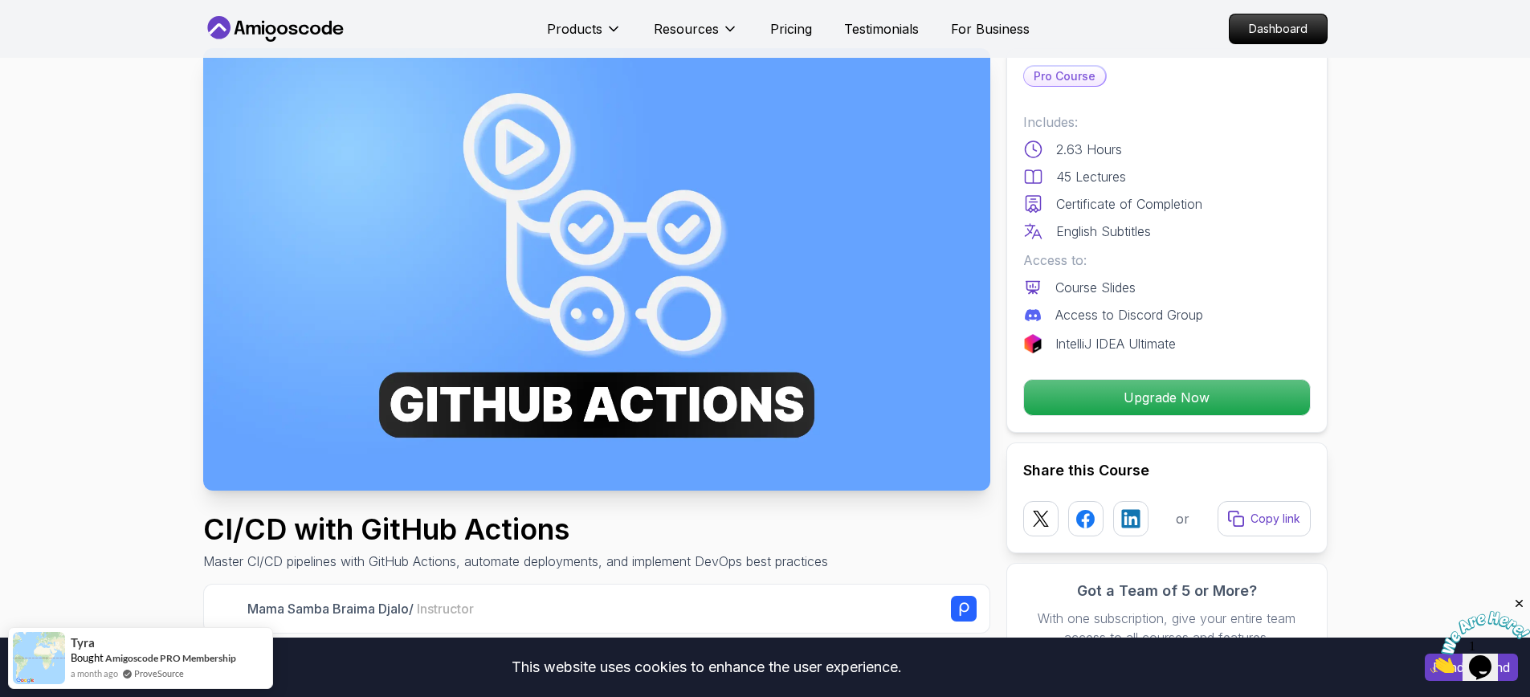
scroll to position [0, 0]
